Goal: Check status: Check status

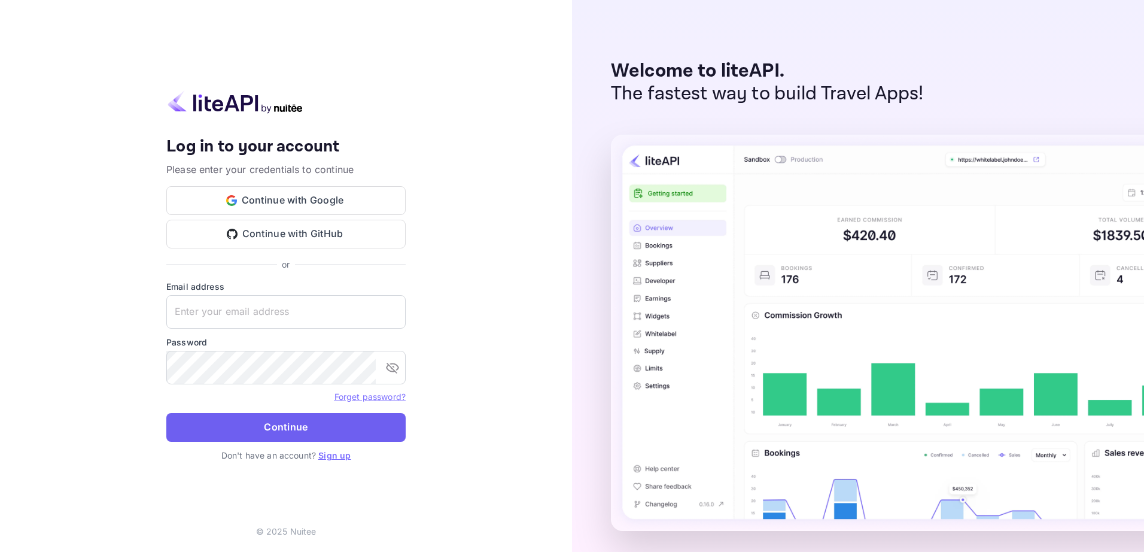
type input "[EMAIL_ADDRESS][DOMAIN_NAME]"
click at [269, 432] on button "Continue" at bounding box center [285, 427] width 239 height 29
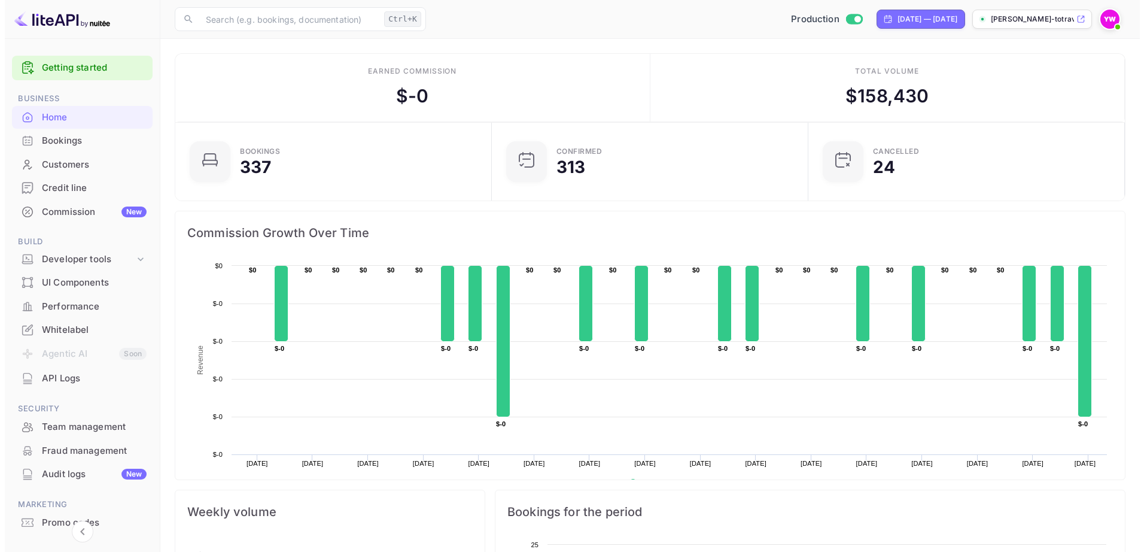
scroll to position [10, 10]
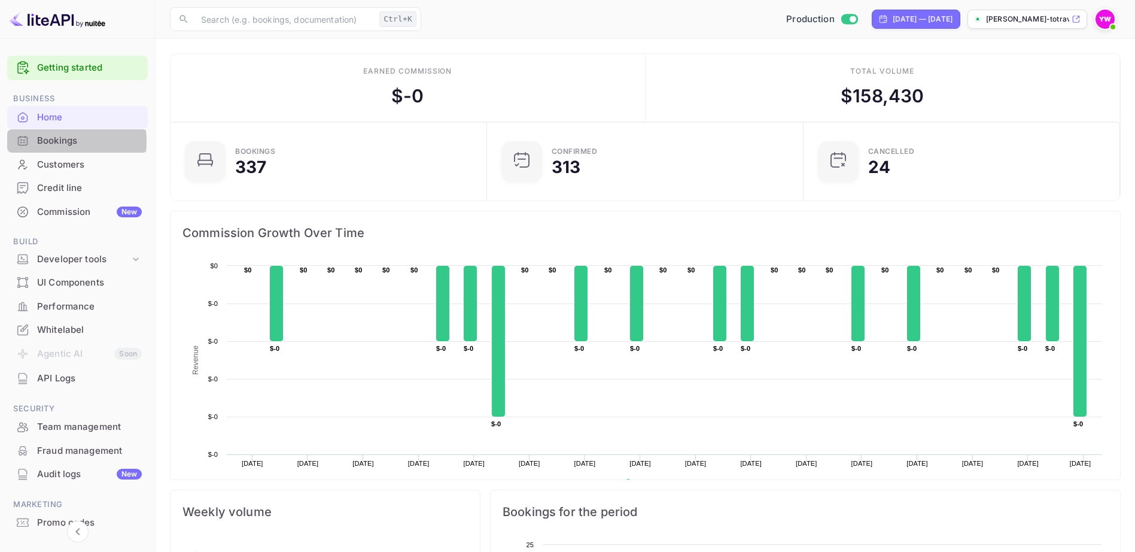
click at [42, 141] on div "Bookings" at bounding box center [89, 141] width 105 height 14
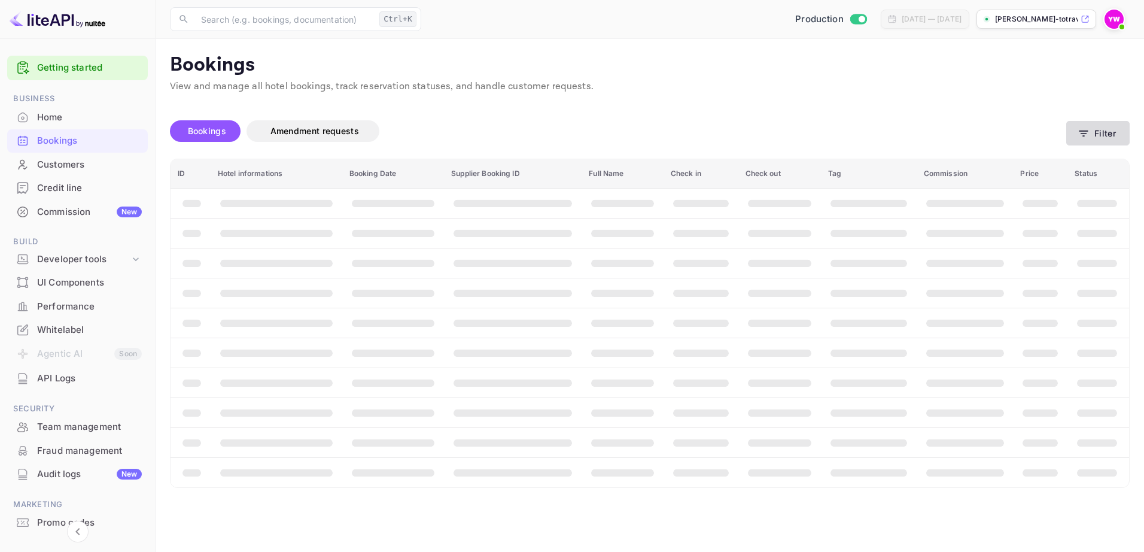
click at [1086, 128] on icon "button" at bounding box center [1083, 133] width 12 height 12
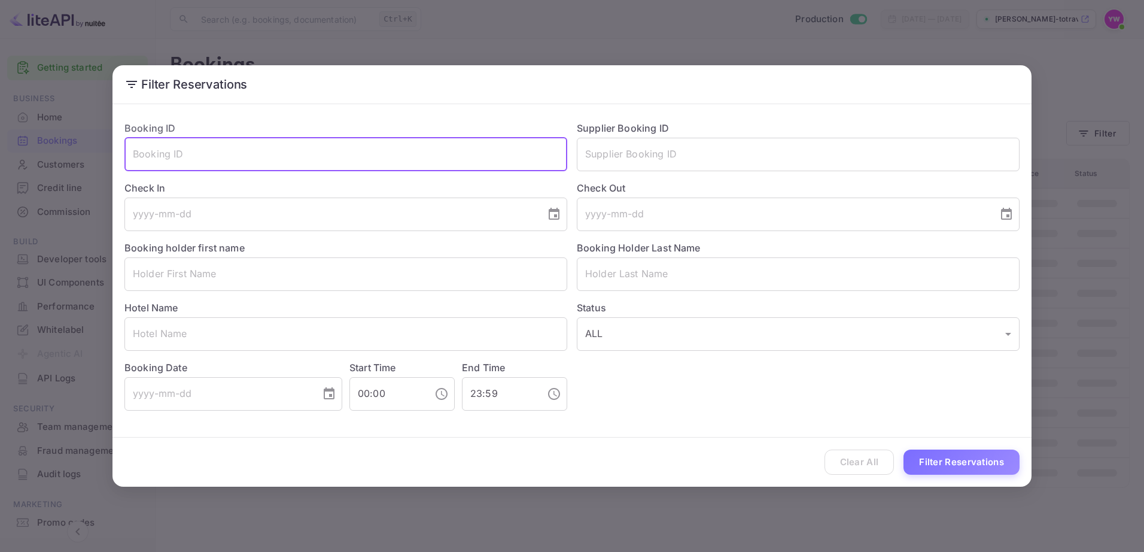
click at [237, 163] on input "text" at bounding box center [345, 154] width 443 height 33
paste input "nxZK_4-Sa"
type input "nxZK_4-Sa"
click at [903, 449] on button "Filter Reservations" at bounding box center [961, 462] width 116 height 26
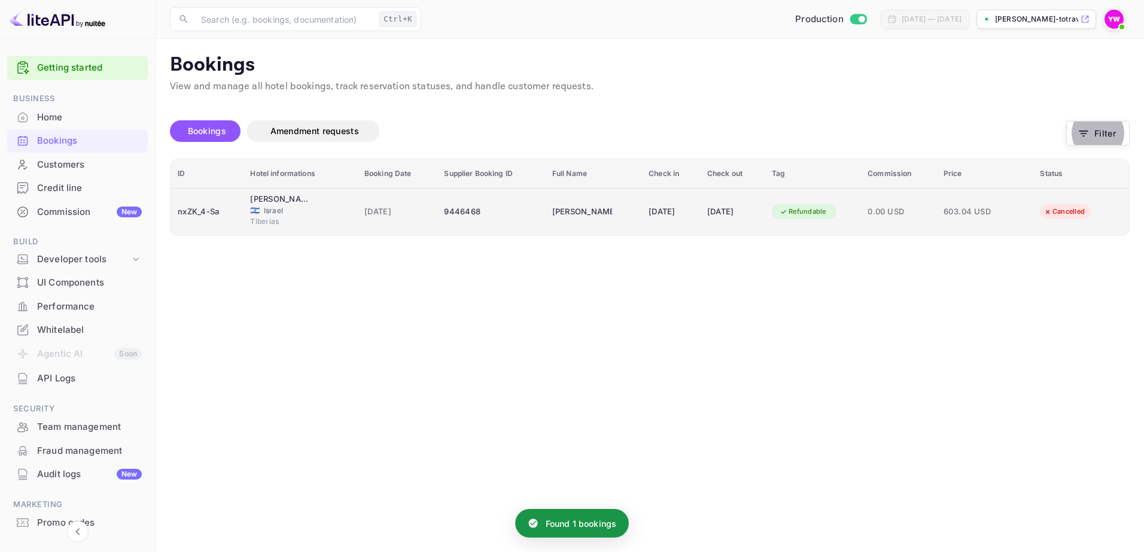
click at [823, 211] on div "Refundable" at bounding box center [803, 211] width 62 height 15
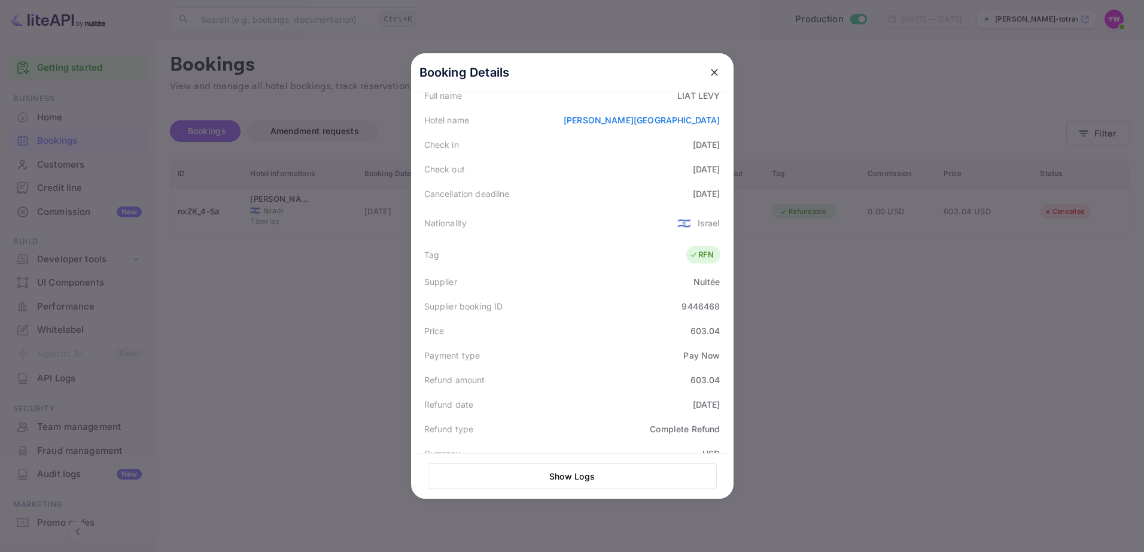
scroll to position [239, 0]
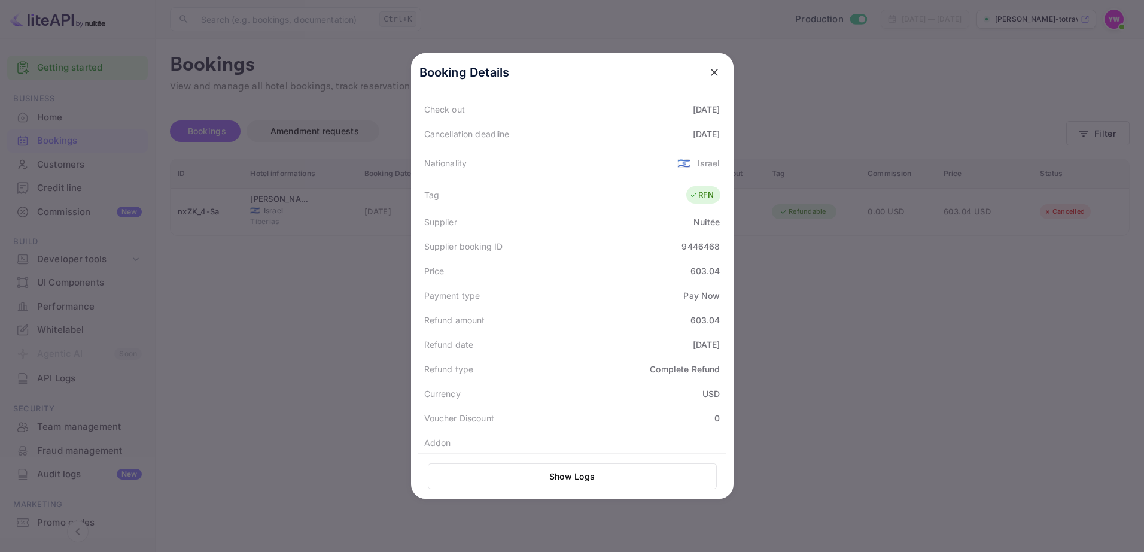
click at [711, 71] on icon "close" at bounding box center [714, 72] width 7 height 7
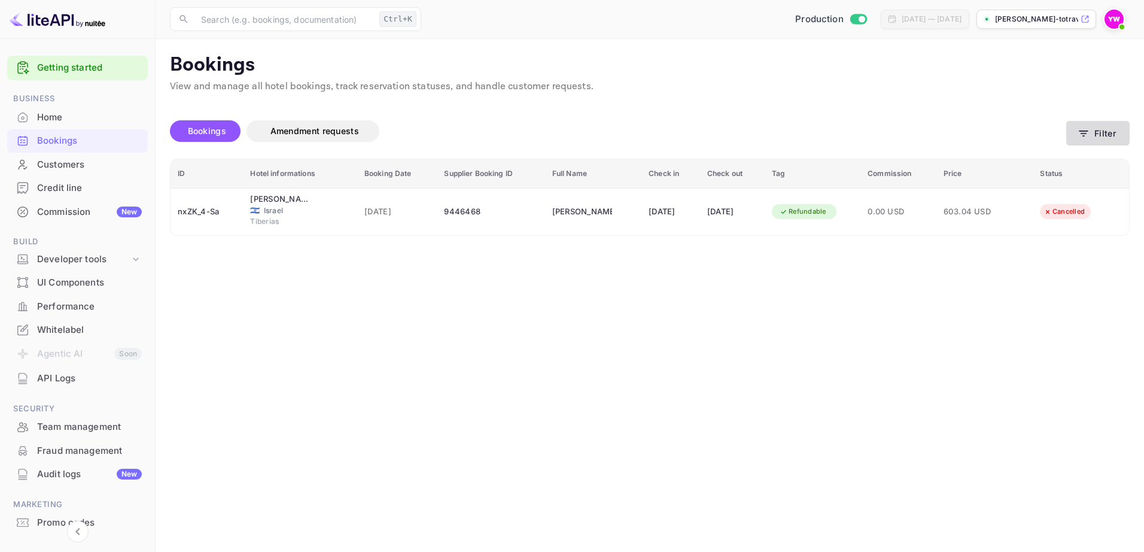
click at [1097, 133] on button "Filter" at bounding box center [1097, 133] width 63 height 25
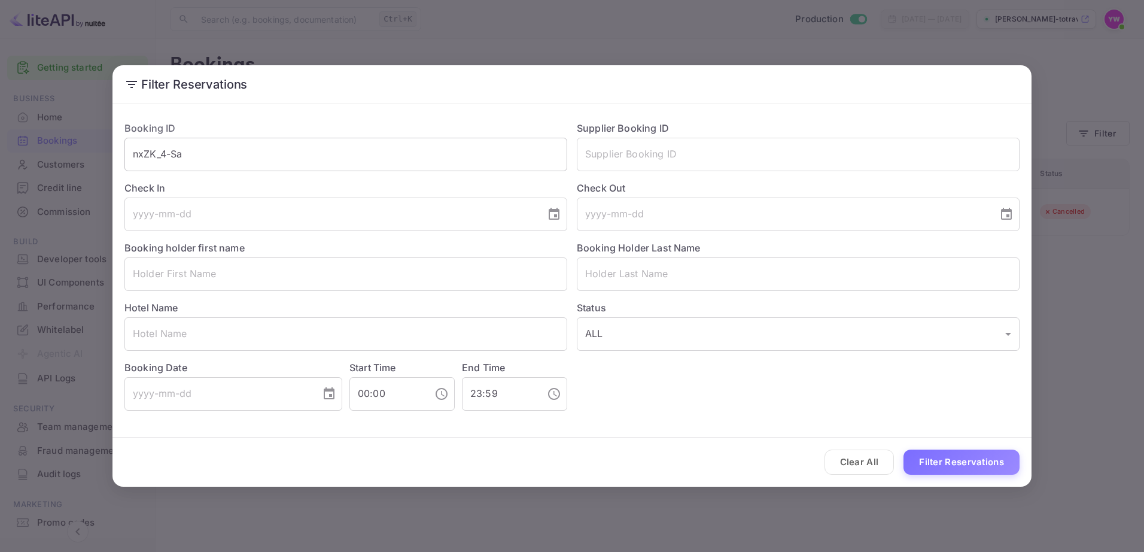
click at [154, 154] on input "nxZK_4-Sa" at bounding box center [345, 154] width 443 height 33
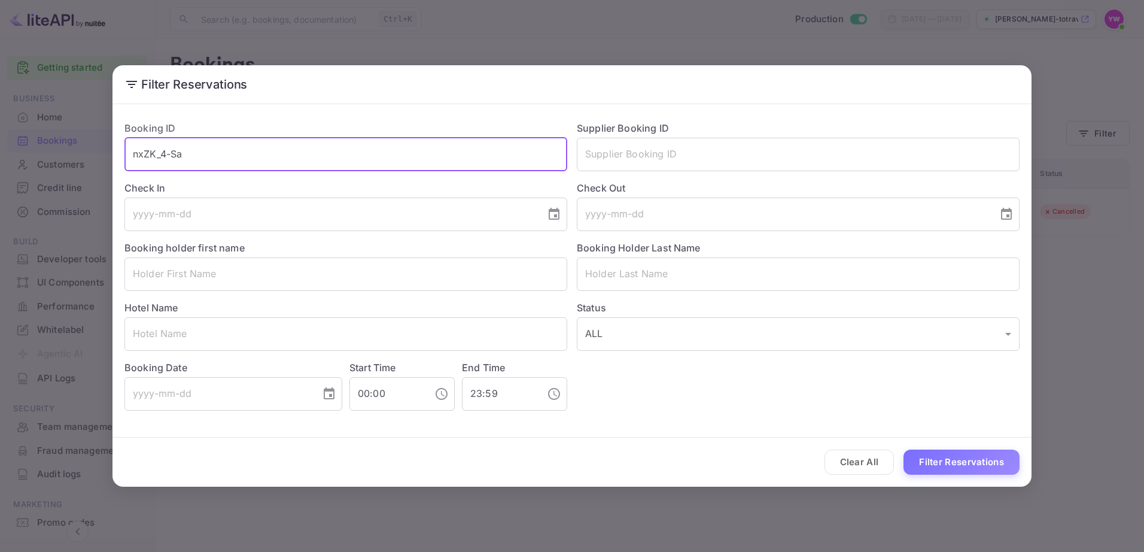
click at [154, 154] on input "nxZK_4-Sa" at bounding box center [345, 154] width 443 height 33
paste input "PSKEYFLKG"
type input "PSKEYFLKG"
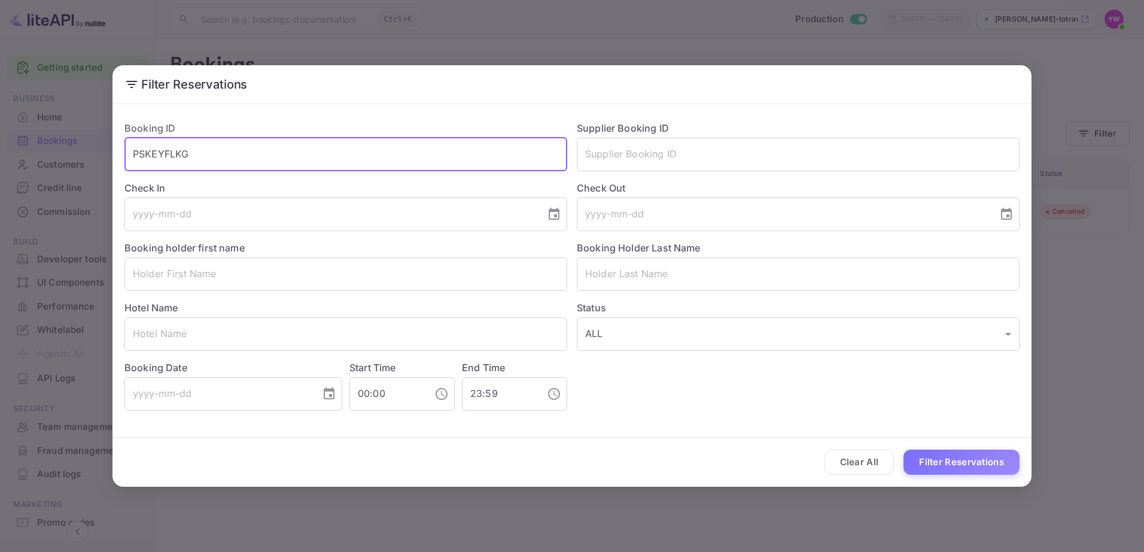
click at [903, 449] on button "Filter Reservations" at bounding box center [961, 462] width 116 height 26
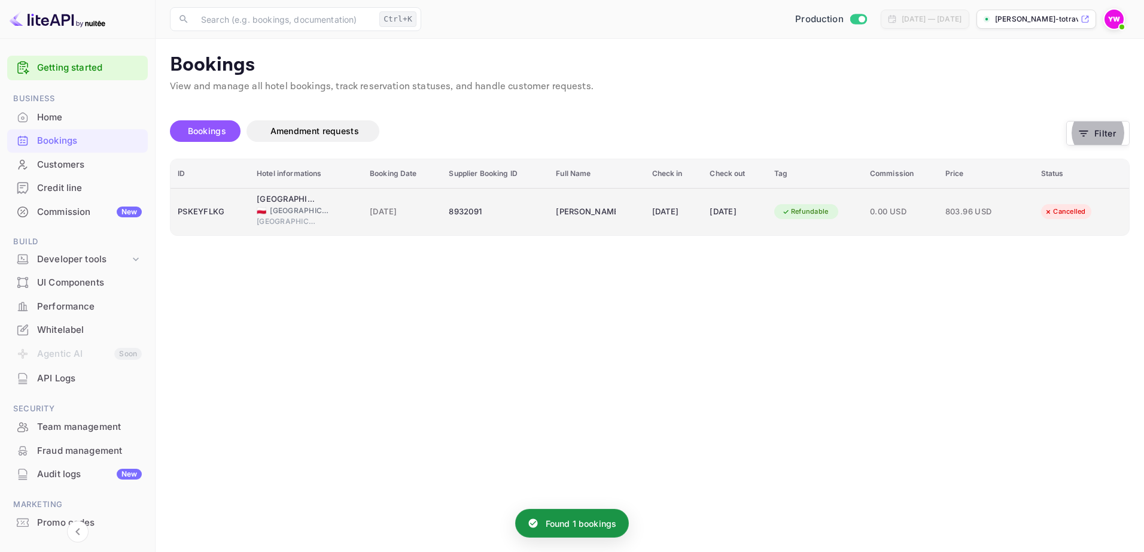
click at [822, 212] on div "Refundable" at bounding box center [805, 211] width 62 height 15
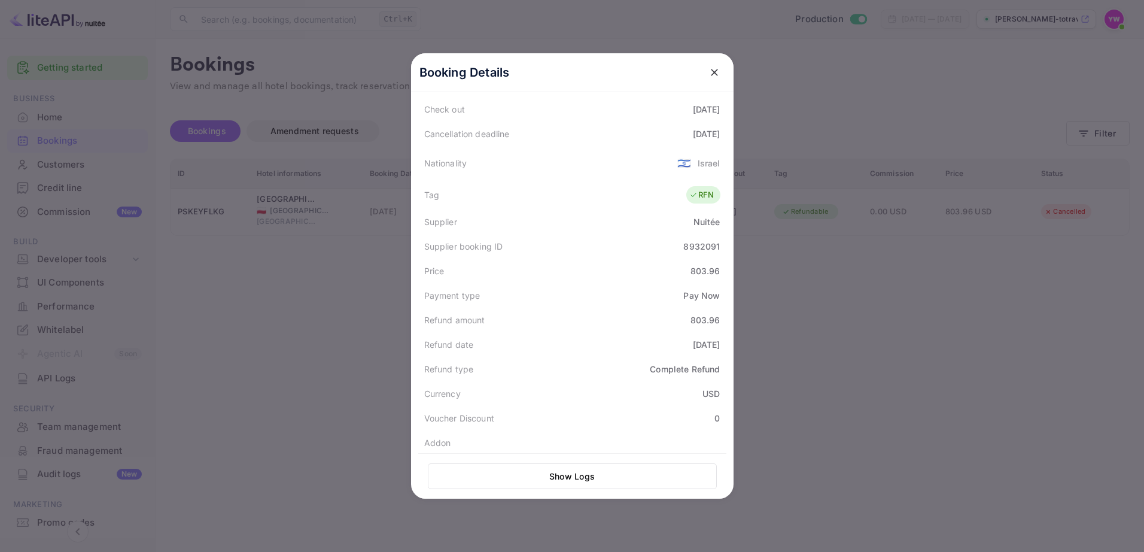
click at [708, 69] on icon "close" at bounding box center [714, 72] width 12 height 12
